Goal: Obtain resource: Obtain resource

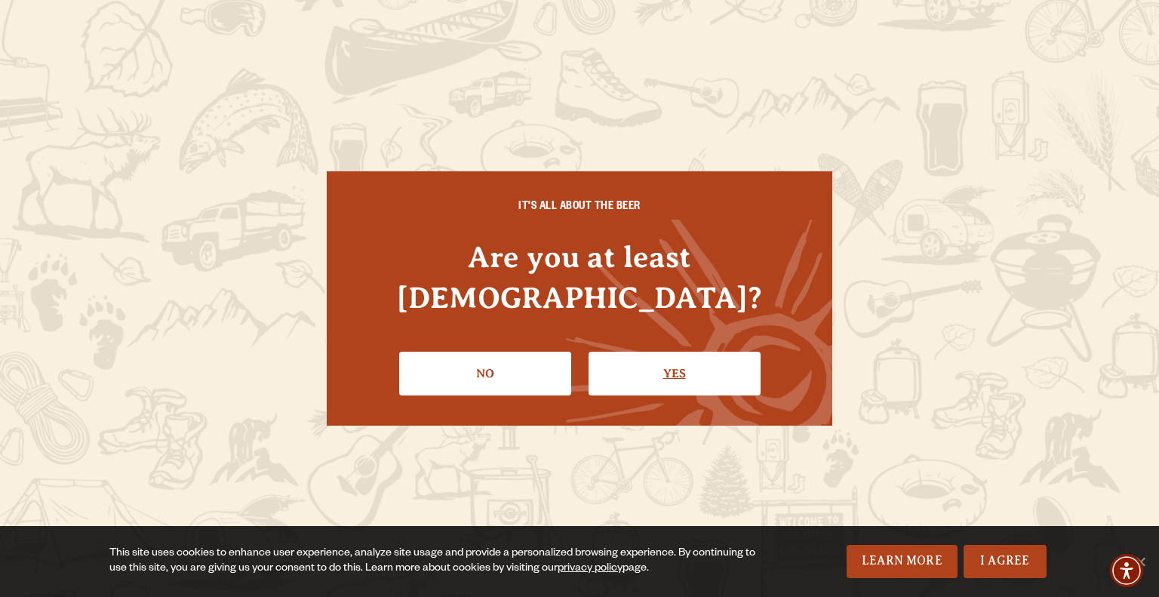
click at [668, 355] on link "Yes" at bounding box center [674, 374] width 172 height 44
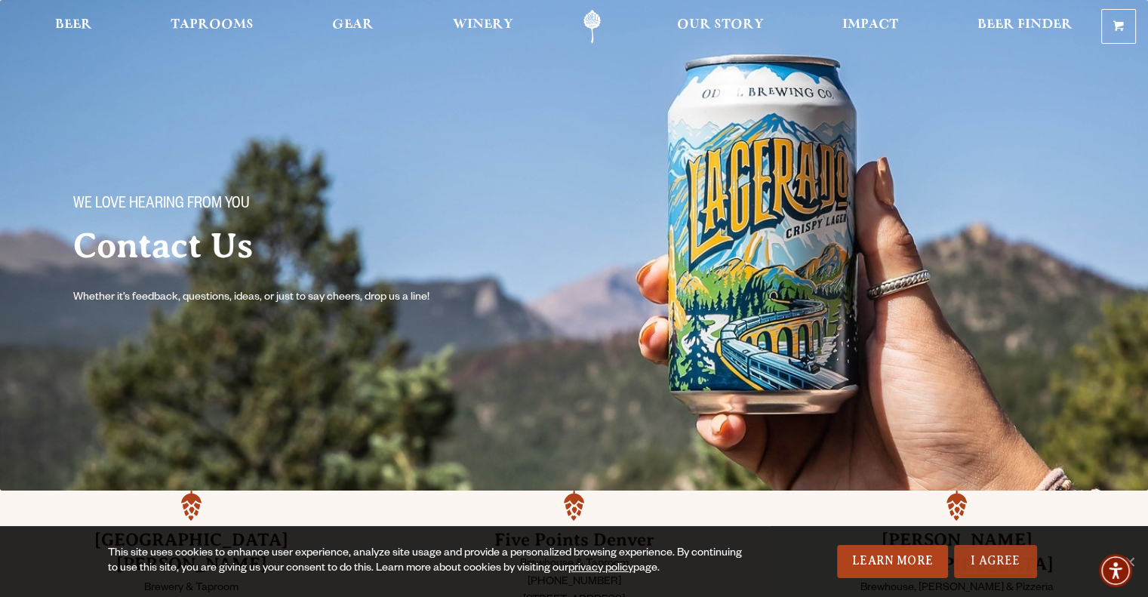
click at [1018, 566] on link "I Agree" at bounding box center [995, 561] width 83 height 33
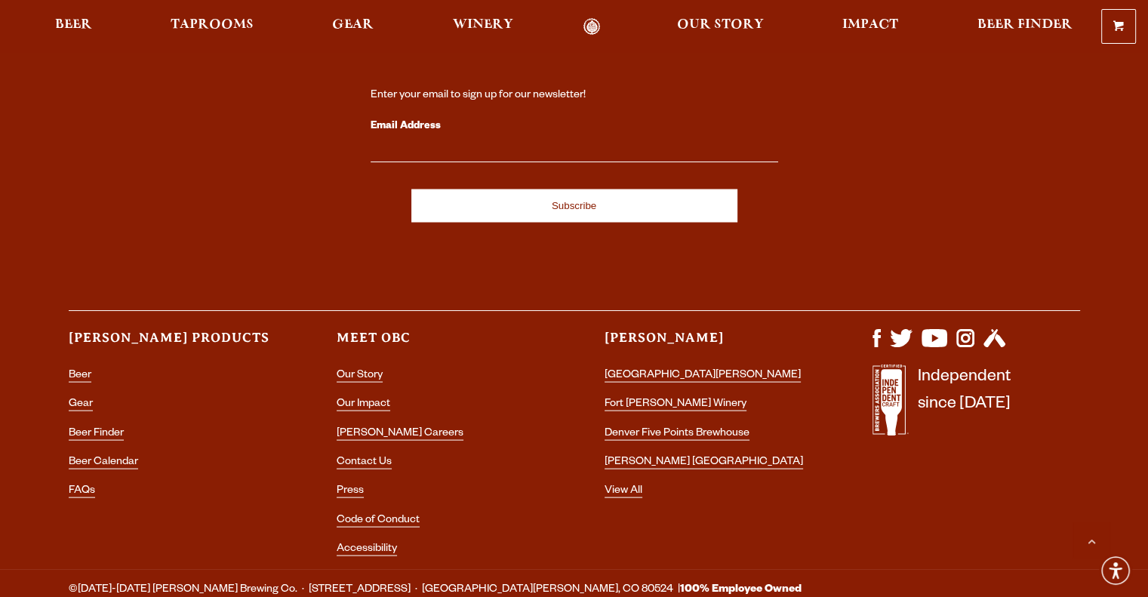
scroll to position [2942, 0]
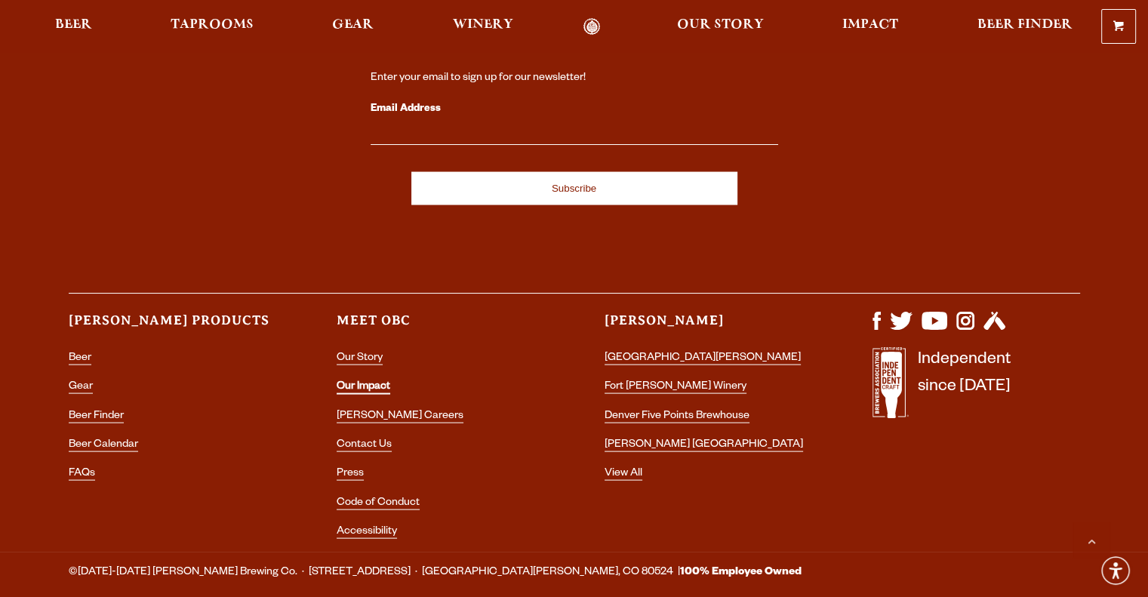
click at [350, 381] on link "Our Impact" at bounding box center [363, 388] width 54 height 14
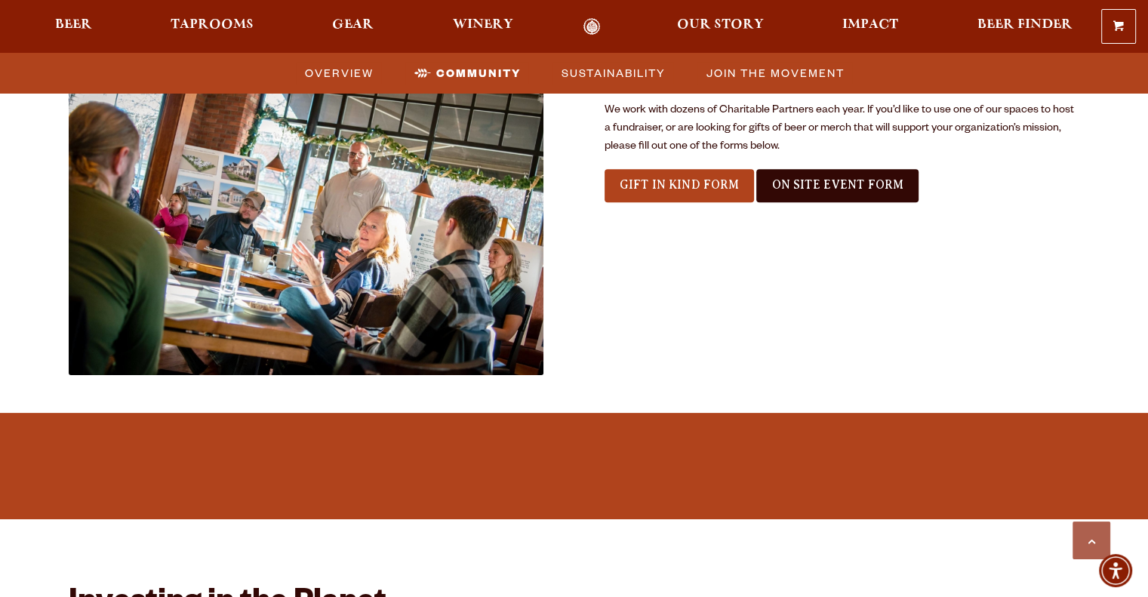
scroll to position [1660, 0]
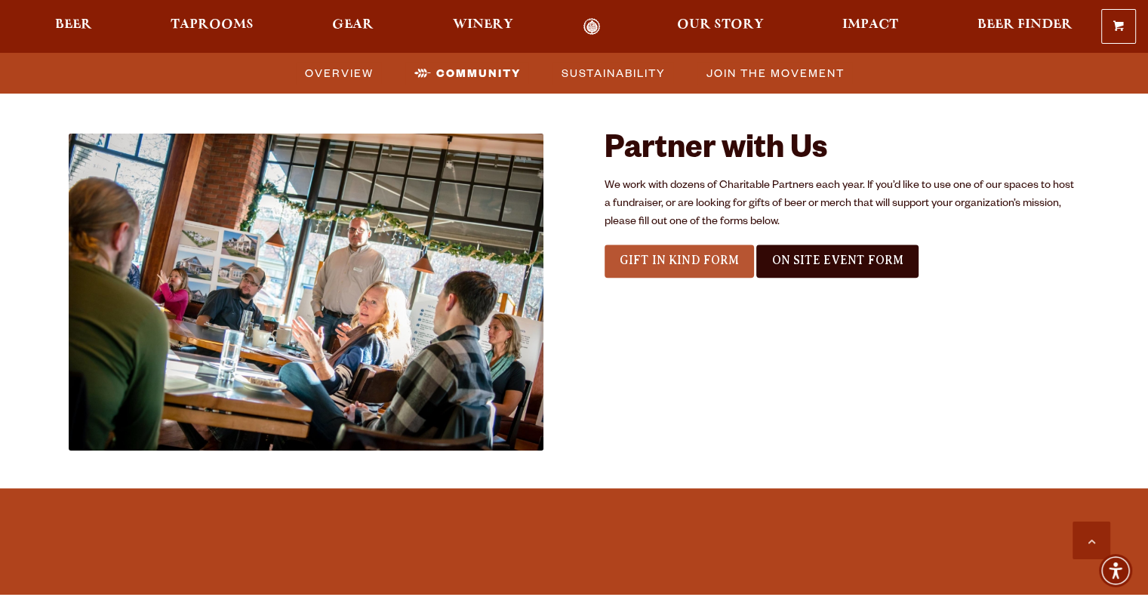
click at [696, 257] on span "Gift In Kind Form" at bounding box center [679, 260] width 120 height 14
